Goal: Use online tool/utility: Utilize a website feature to perform a specific function

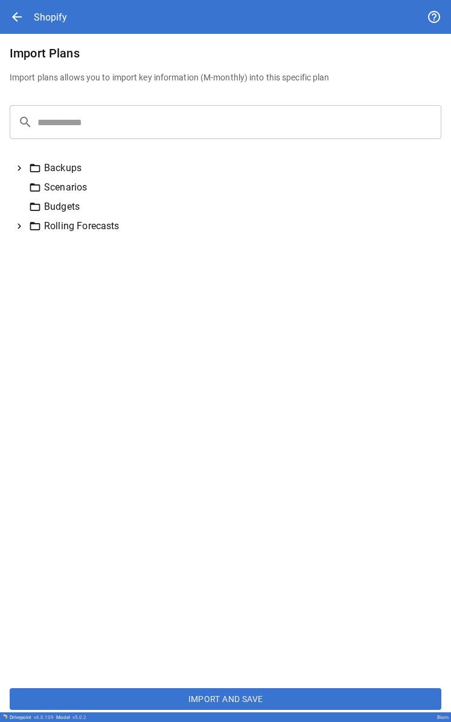
click at [20, 225] on icon at bounding box center [20, 226] width 4 height 5
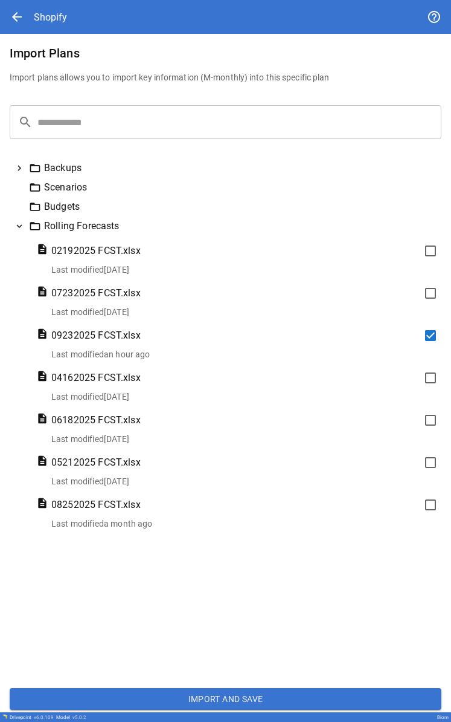
click at [211, 697] on button "Import and Save" at bounding box center [226, 699] width 432 height 22
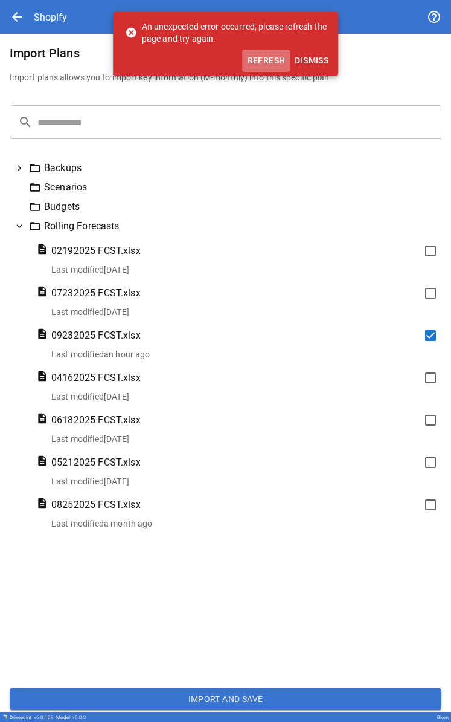
click at [211, 57] on button "Refresh" at bounding box center [267, 61] width 48 height 22
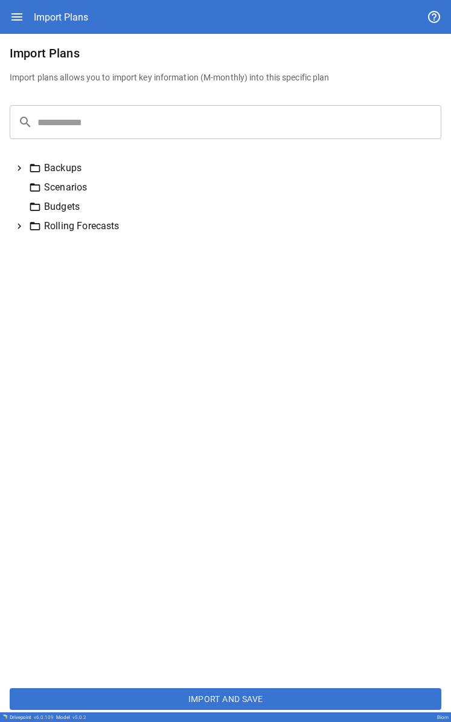
click at [21, 224] on icon at bounding box center [19, 226] width 11 height 11
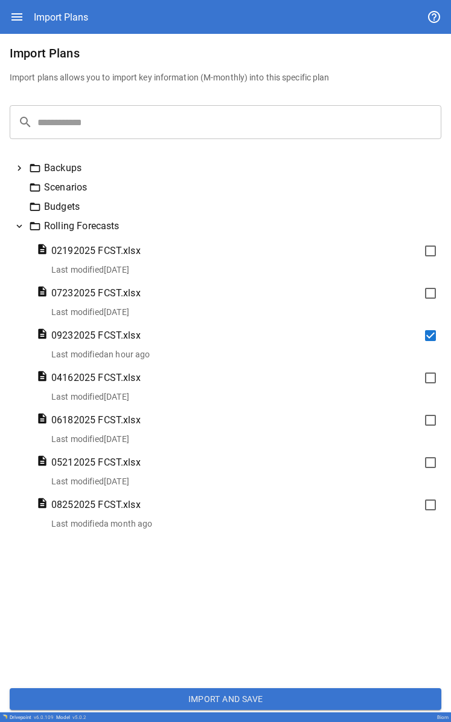
click at [253, 700] on button "Import and Save" at bounding box center [226, 699] width 432 height 22
